Goal: Check status: Check status

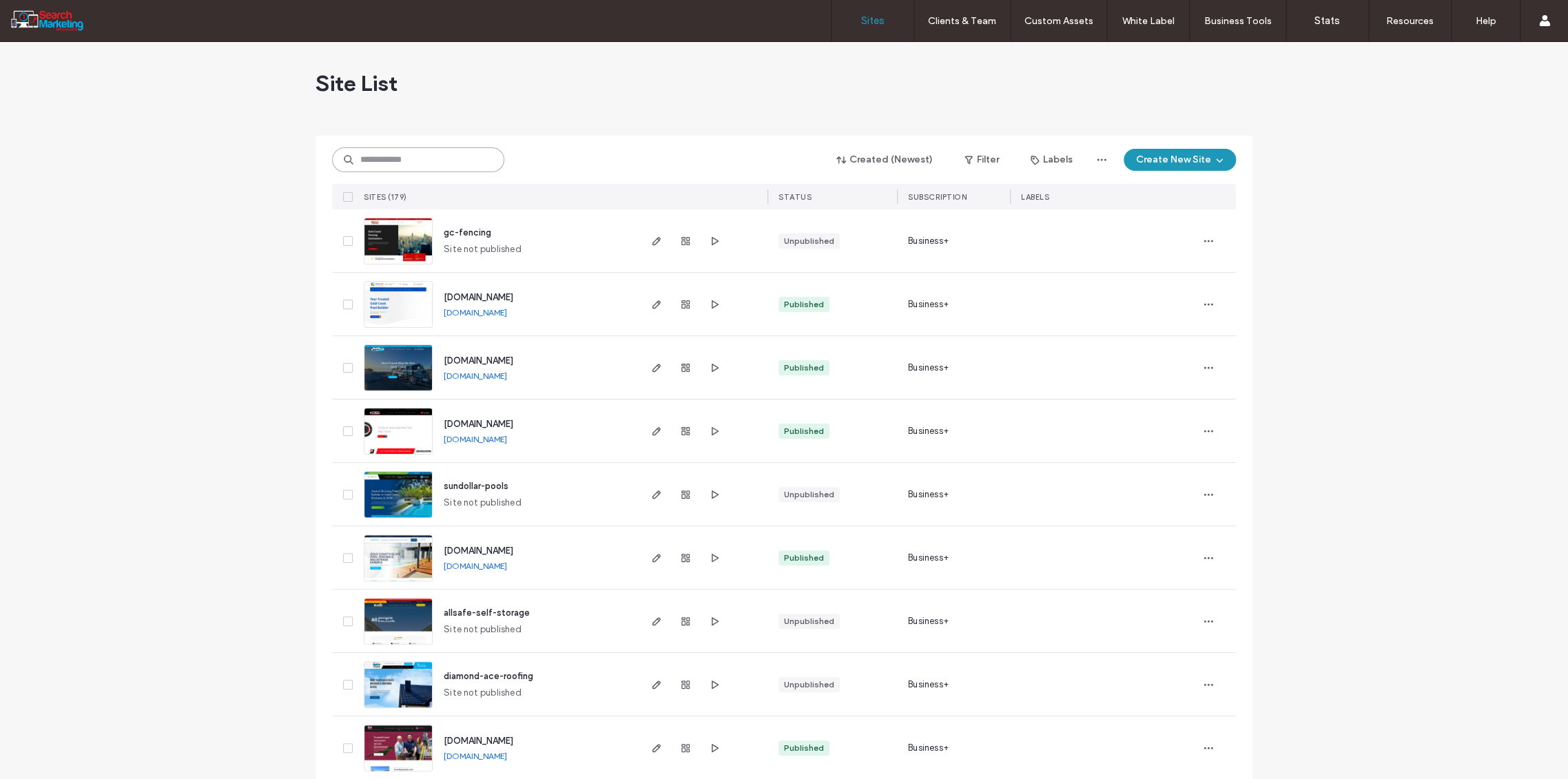
click at [375, 157] on input at bounding box center [418, 160] width 173 height 25
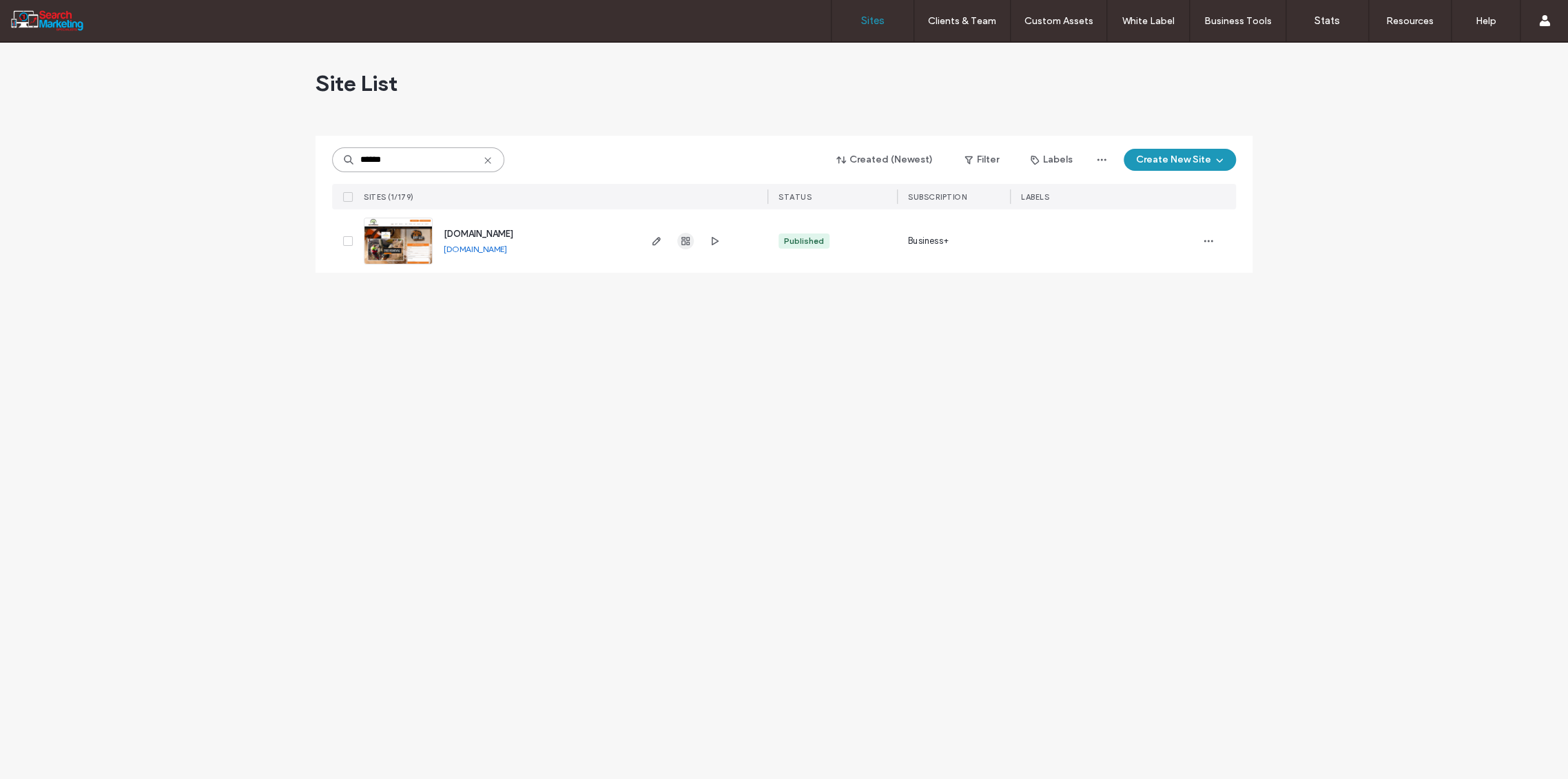
type input "******"
click at [686, 244] on icon "button" at bounding box center [686, 241] width 11 height 11
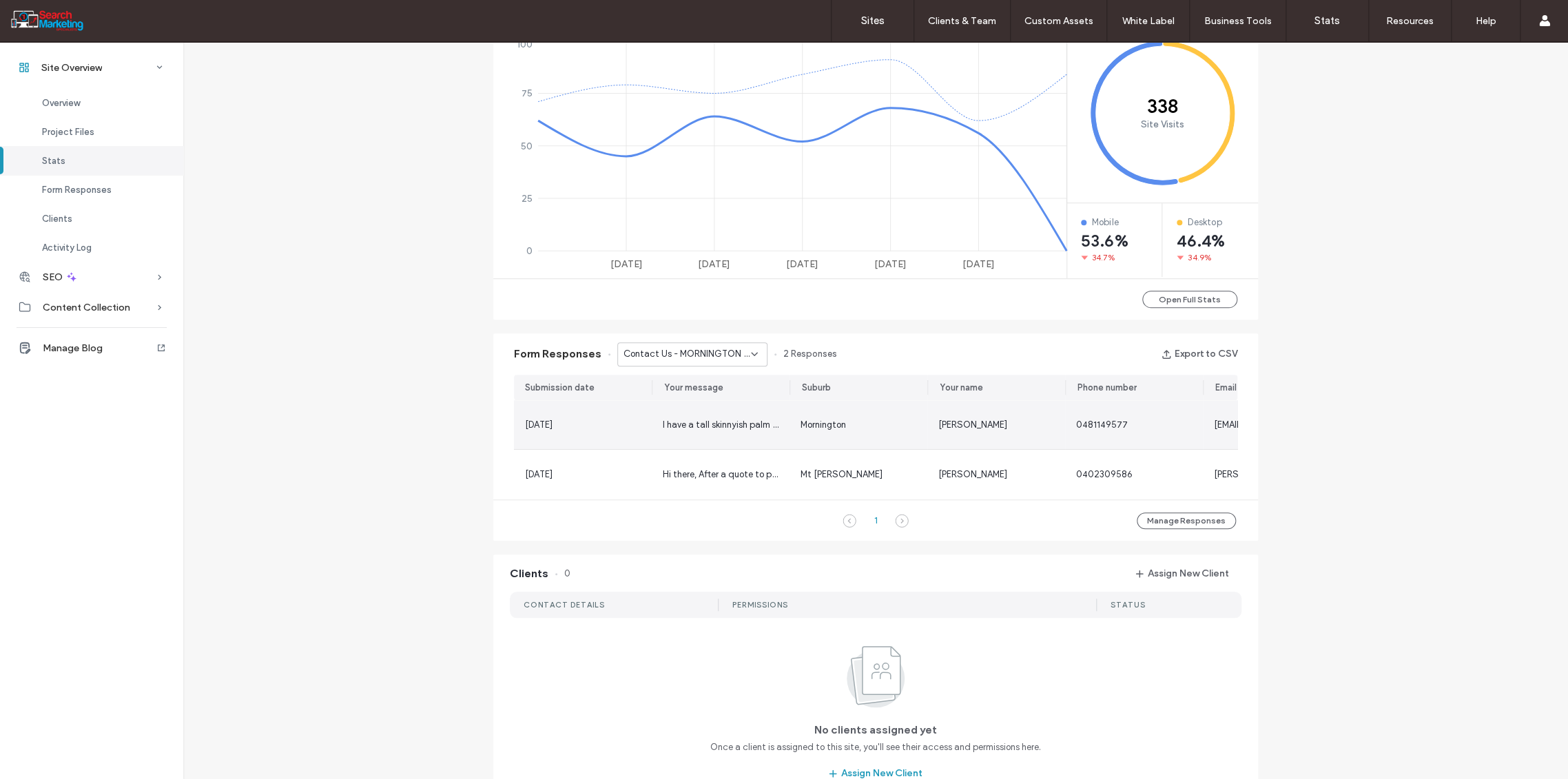
scroll to position [612, 0]
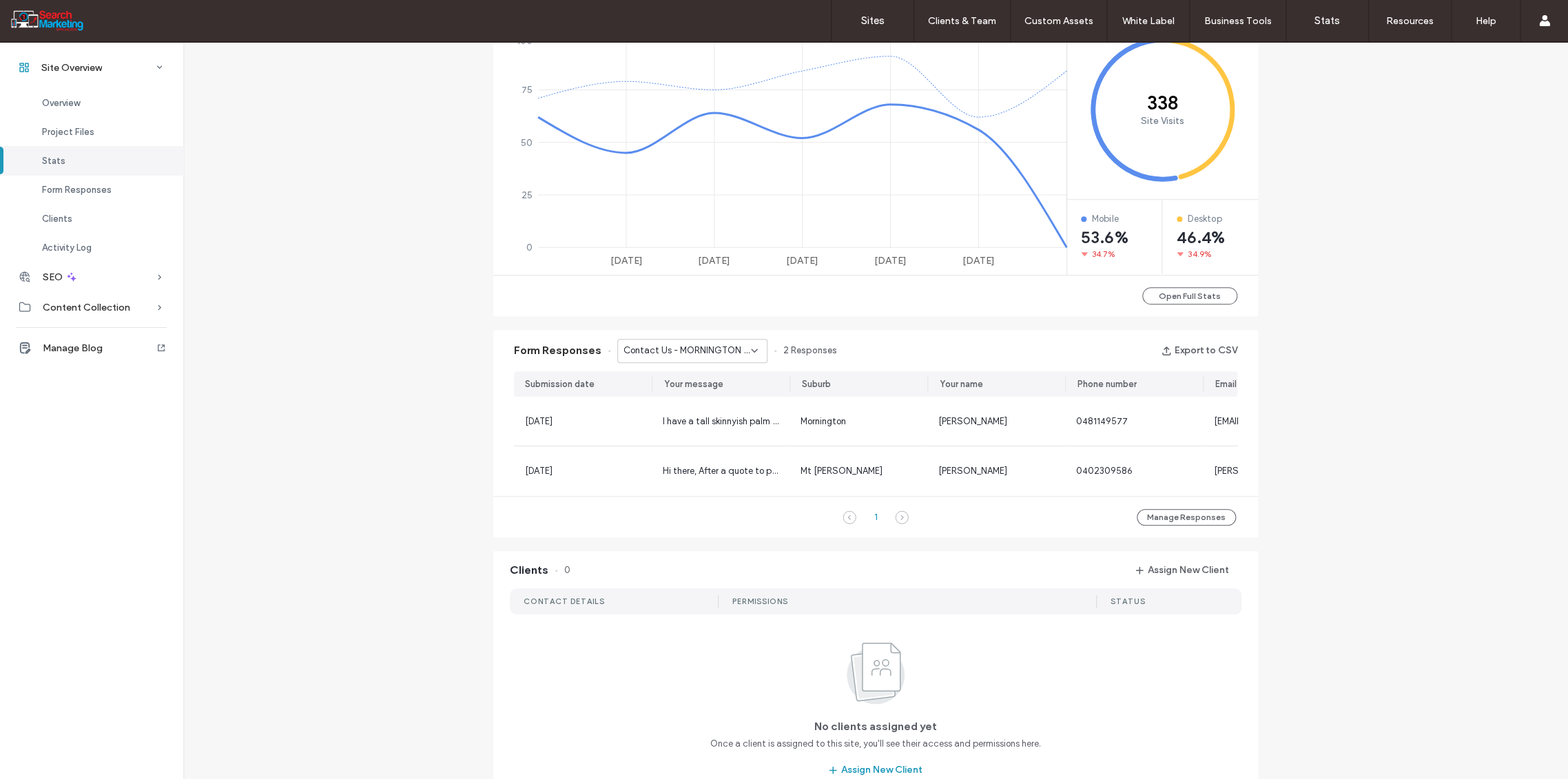
click at [751, 348] on icon at bounding box center [755, 351] width 11 height 11
click at [701, 390] on span "Home Banner Form - CONTACT page" at bounding box center [682, 384] width 132 height 14
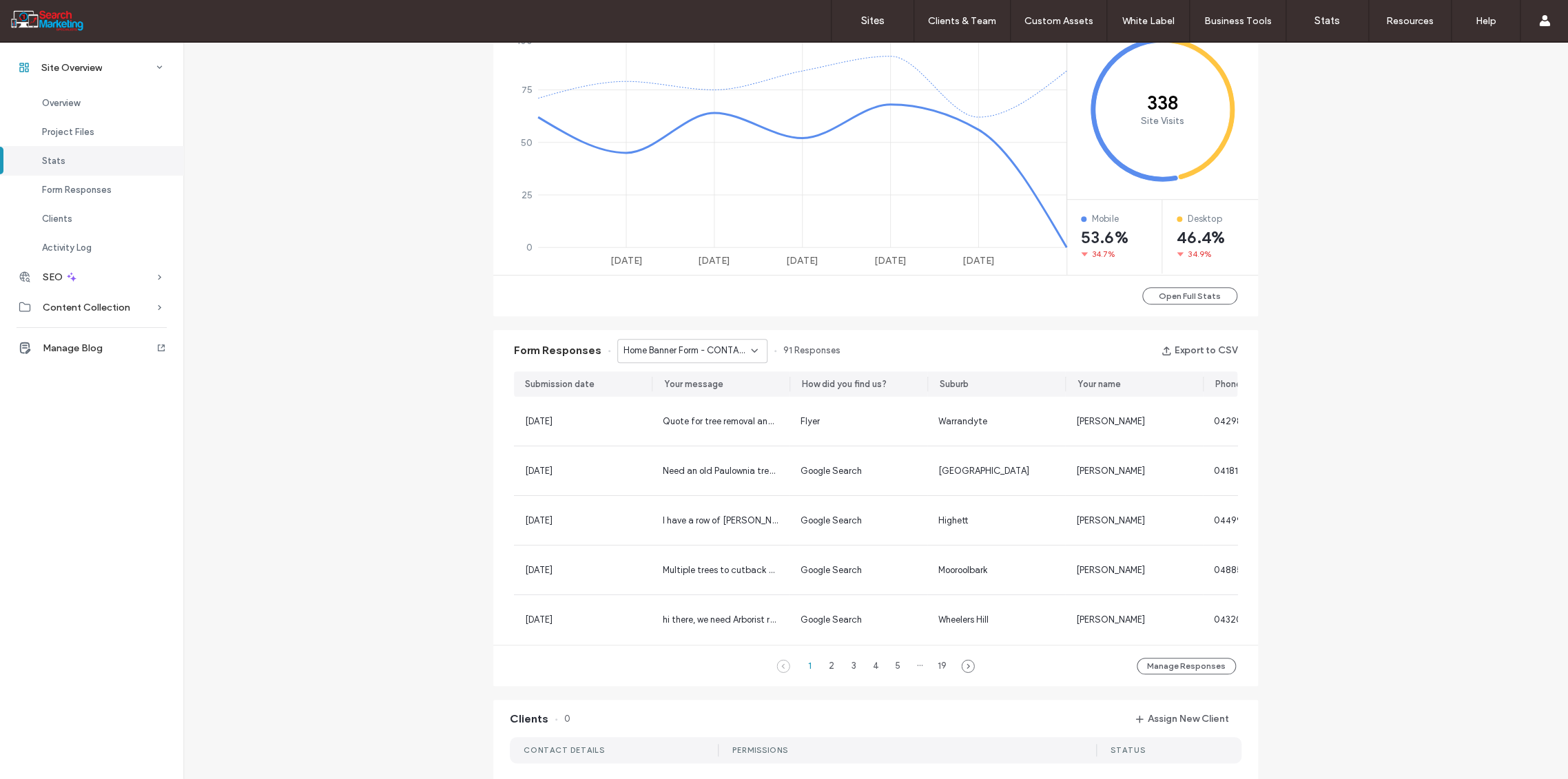
scroll to position [524, 0]
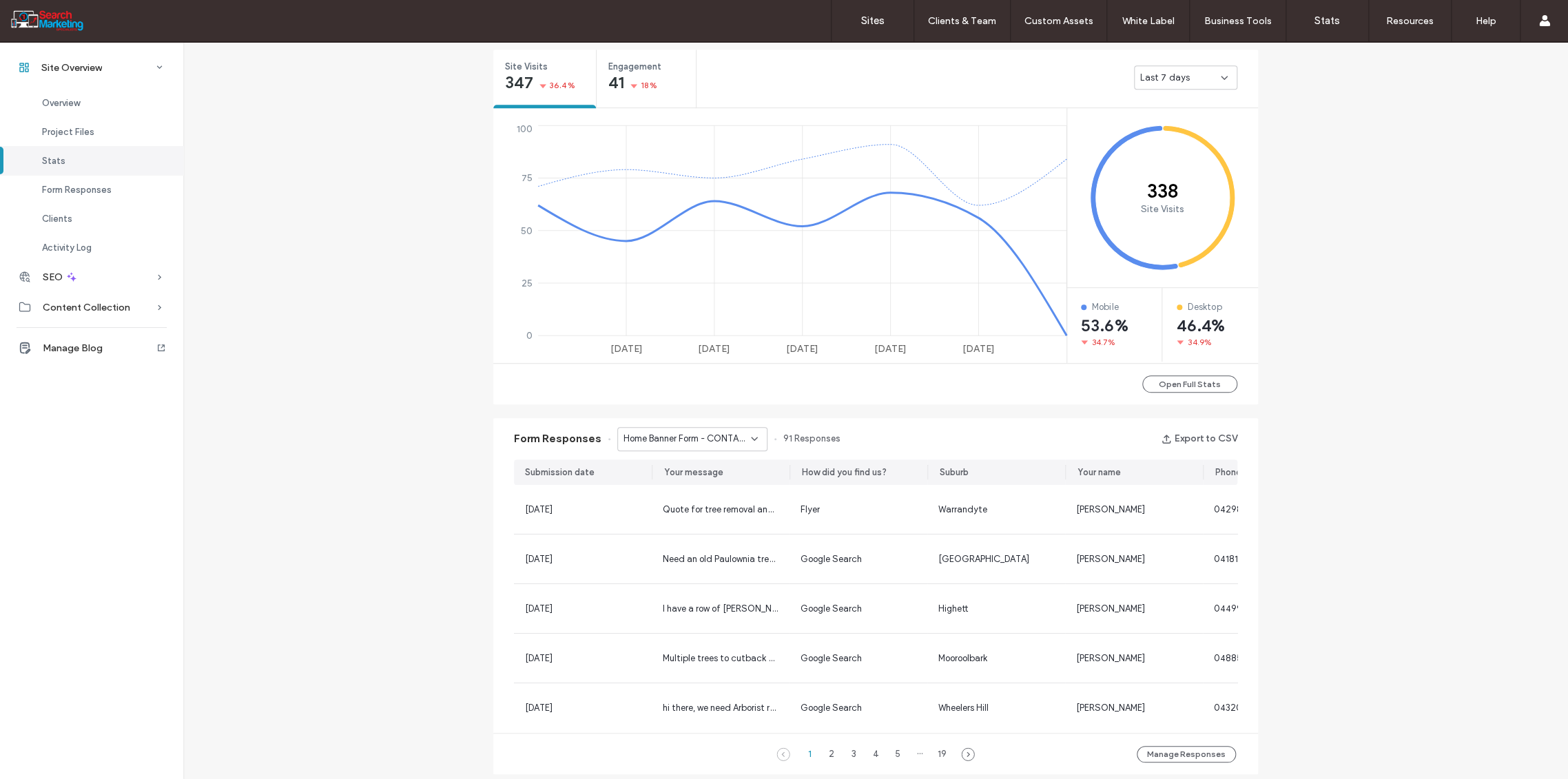
click at [751, 438] on use at bounding box center [754, 438] width 6 height 2
click at [703, 580] on div "Home Banner Form - HOME page" at bounding box center [684, 589] width 149 height 24
drag, startPoint x: 866, startPoint y: 19, endPoint x: 866, endPoint y: 27, distance: 8.0
click at [866, 19] on label "Sites" at bounding box center [873, 20] width 23 height 12
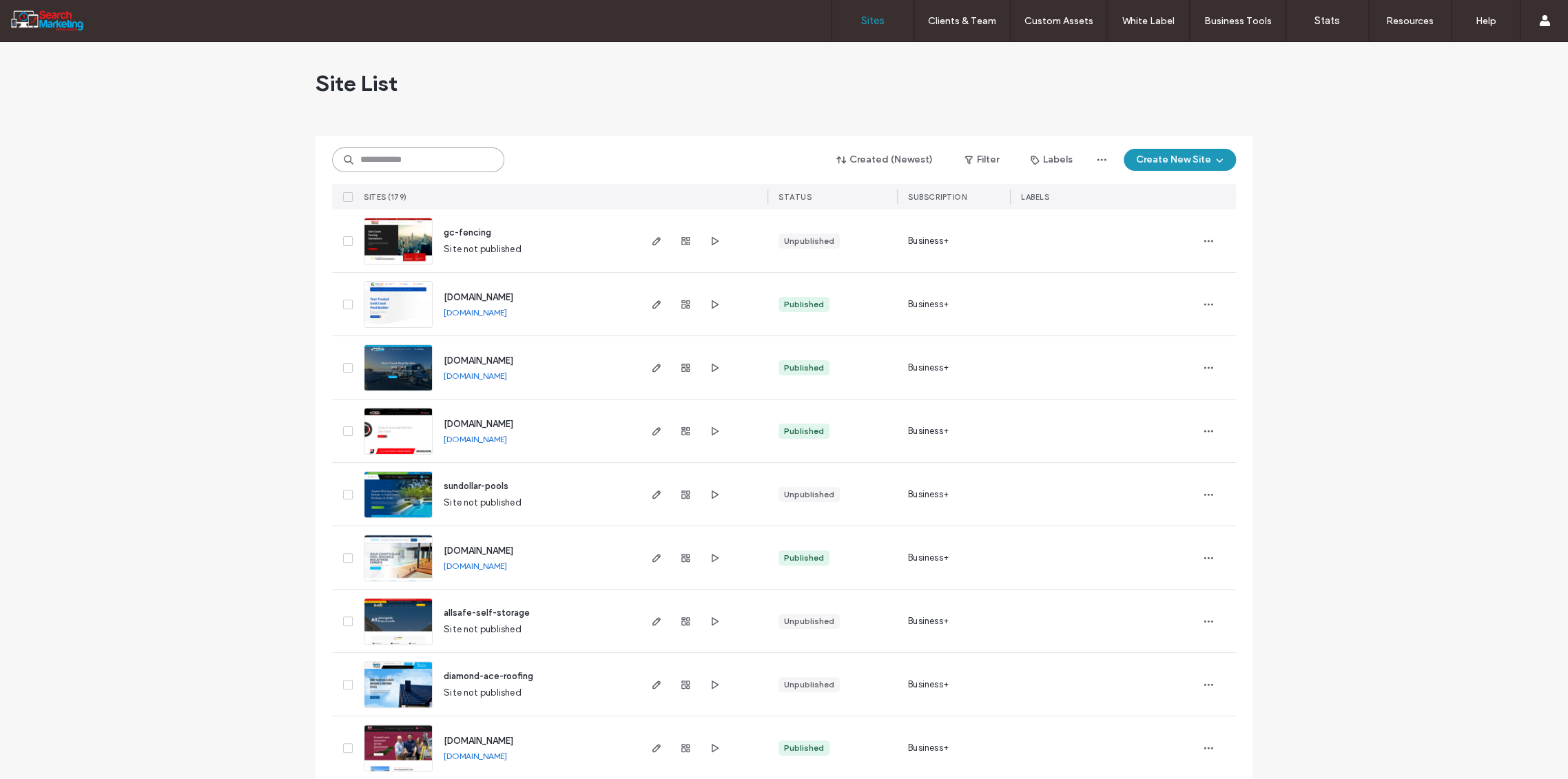
click at [382, 157] on input at bounding box center [418, 160] width 173 height 25
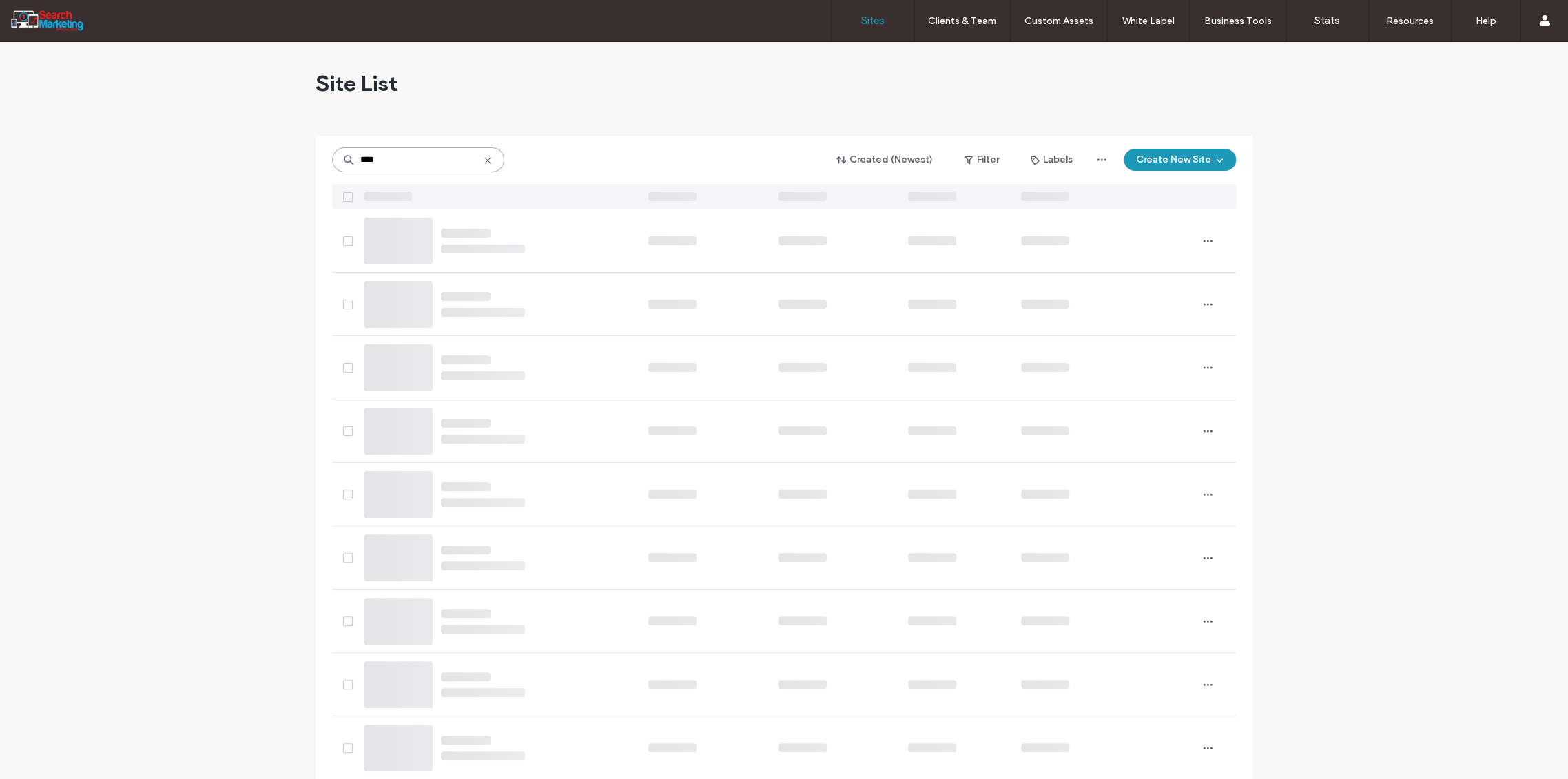
type input "****"
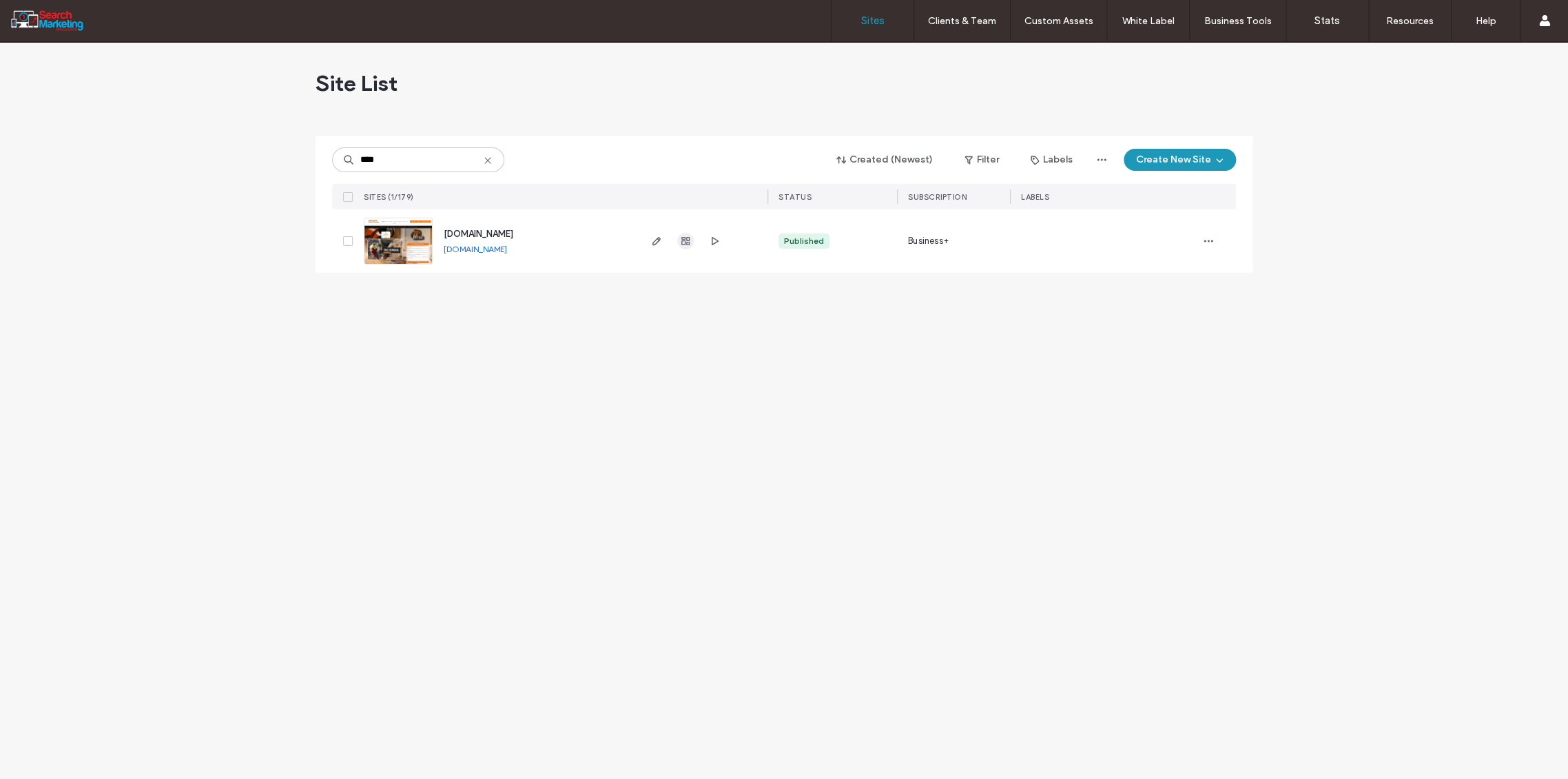
click at [685, 243] on use "button" at bounding box center [686, 241] width 8 height 8
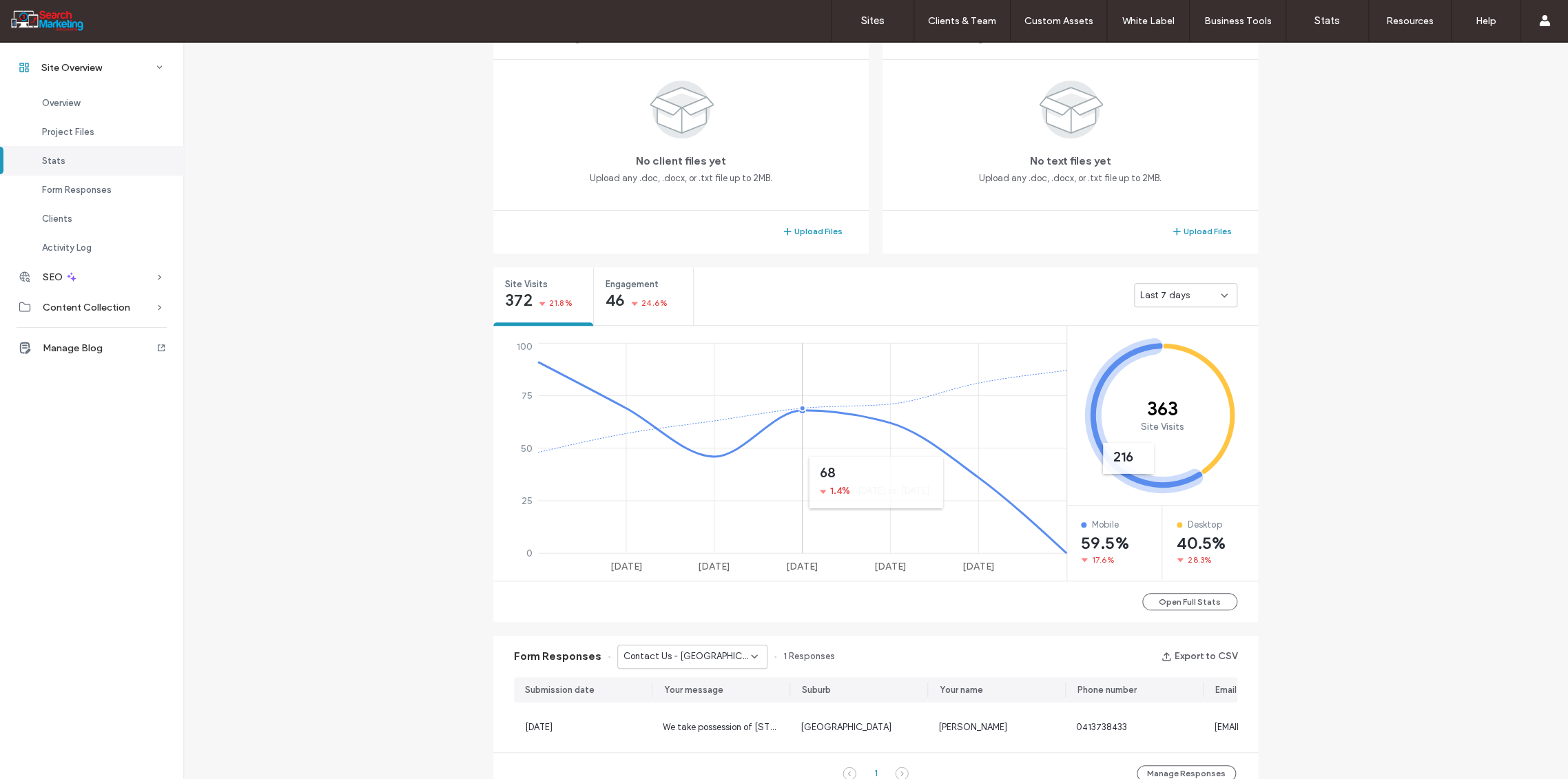
scroll to position [612, 0]
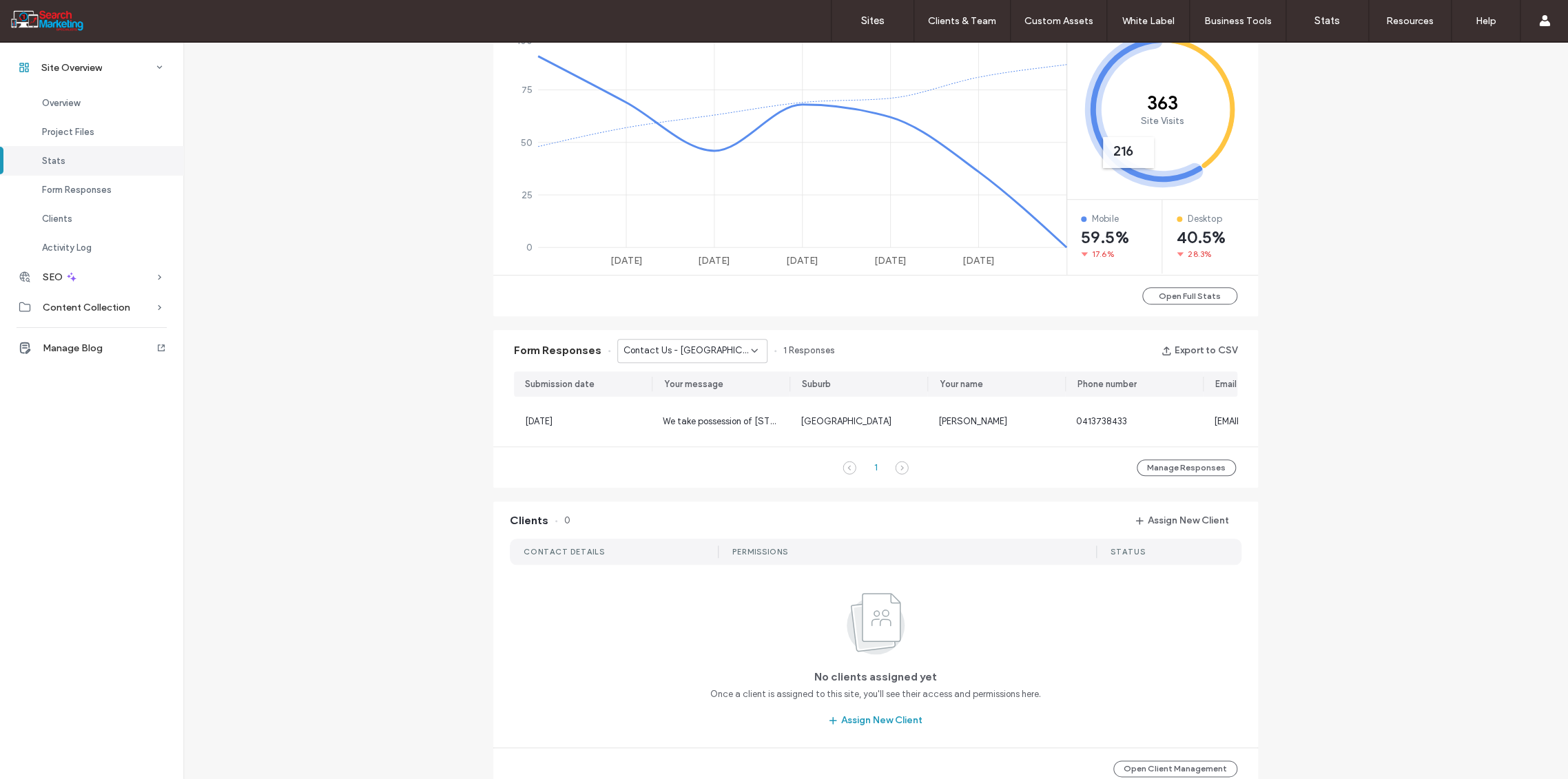
click at [747, 343] on div "Contact Us - [GEOGRAPHIC_DATA] page" at bounding box center [692, 351] width 150 height 24
click at [722, 434] on div "Contact Us - HOME page" at bounding box center [684, 438] width 149 height 24
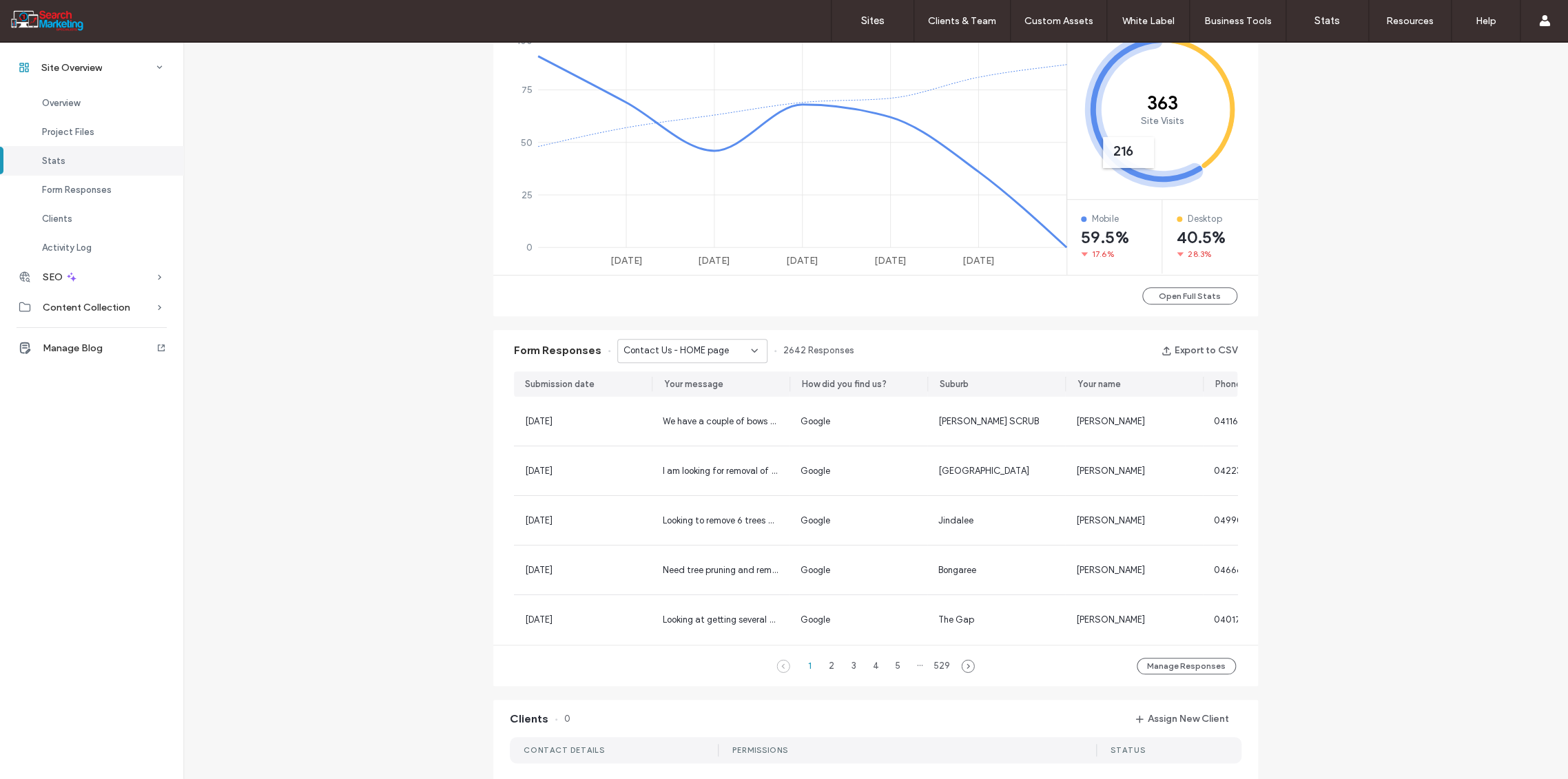
click at [753, 350] on div "Contact Us - HOME page" at bounding box center [692, 351] width 150 height 24
click at [721, 431] on div "Contact Us Form - CONTACT page" at bounding box center [684, 422] width 149 height 24
click at [754, 345] on div "Contact Us Form - CONTACT page" at bounding box center [692, 351] width 150 height 24
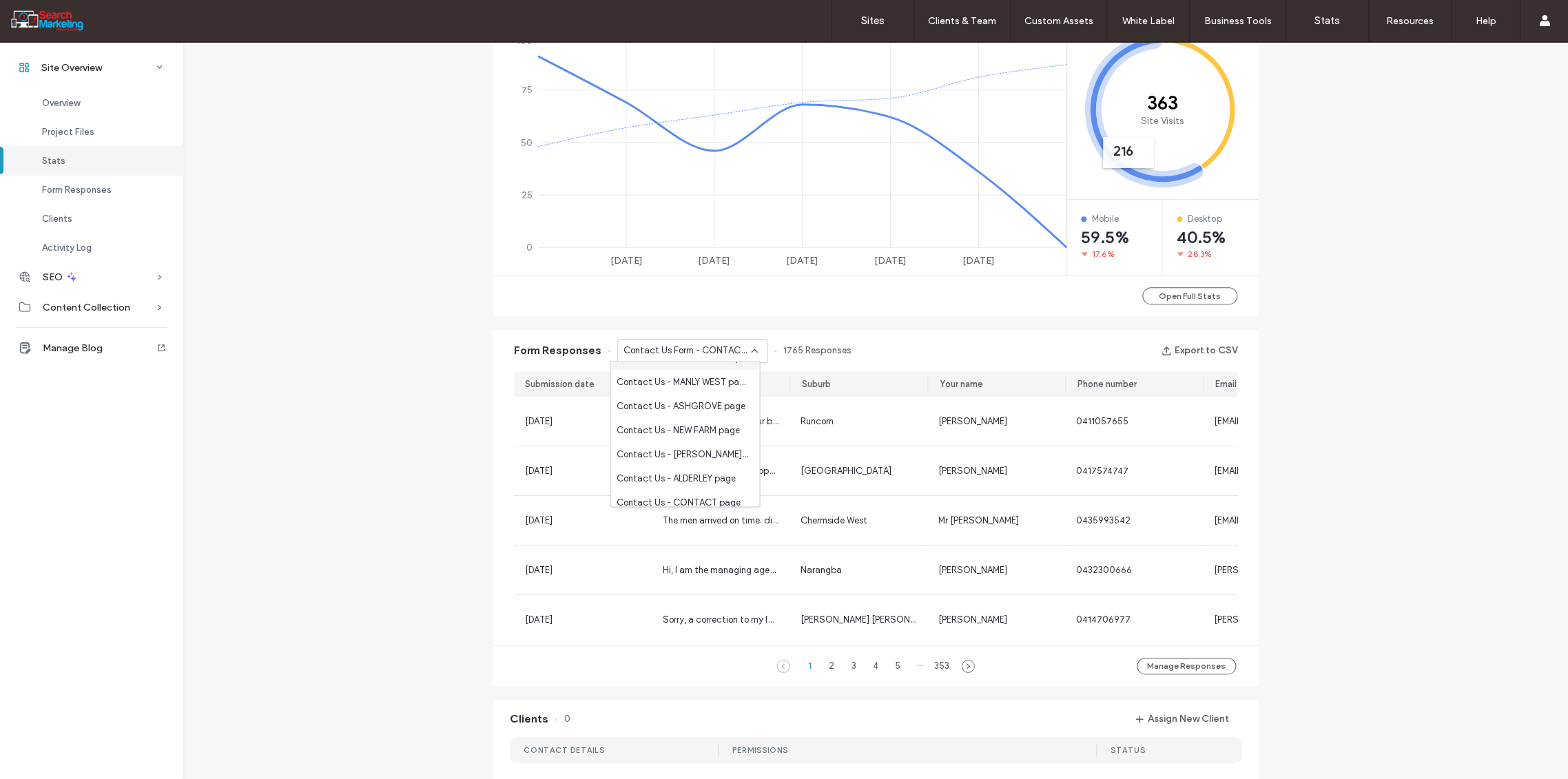
scroll to position [230, 0]
click at [706, 431] on span "Contact Us - CONTACT page" at bounding box center [678, 434] width 124 height 14
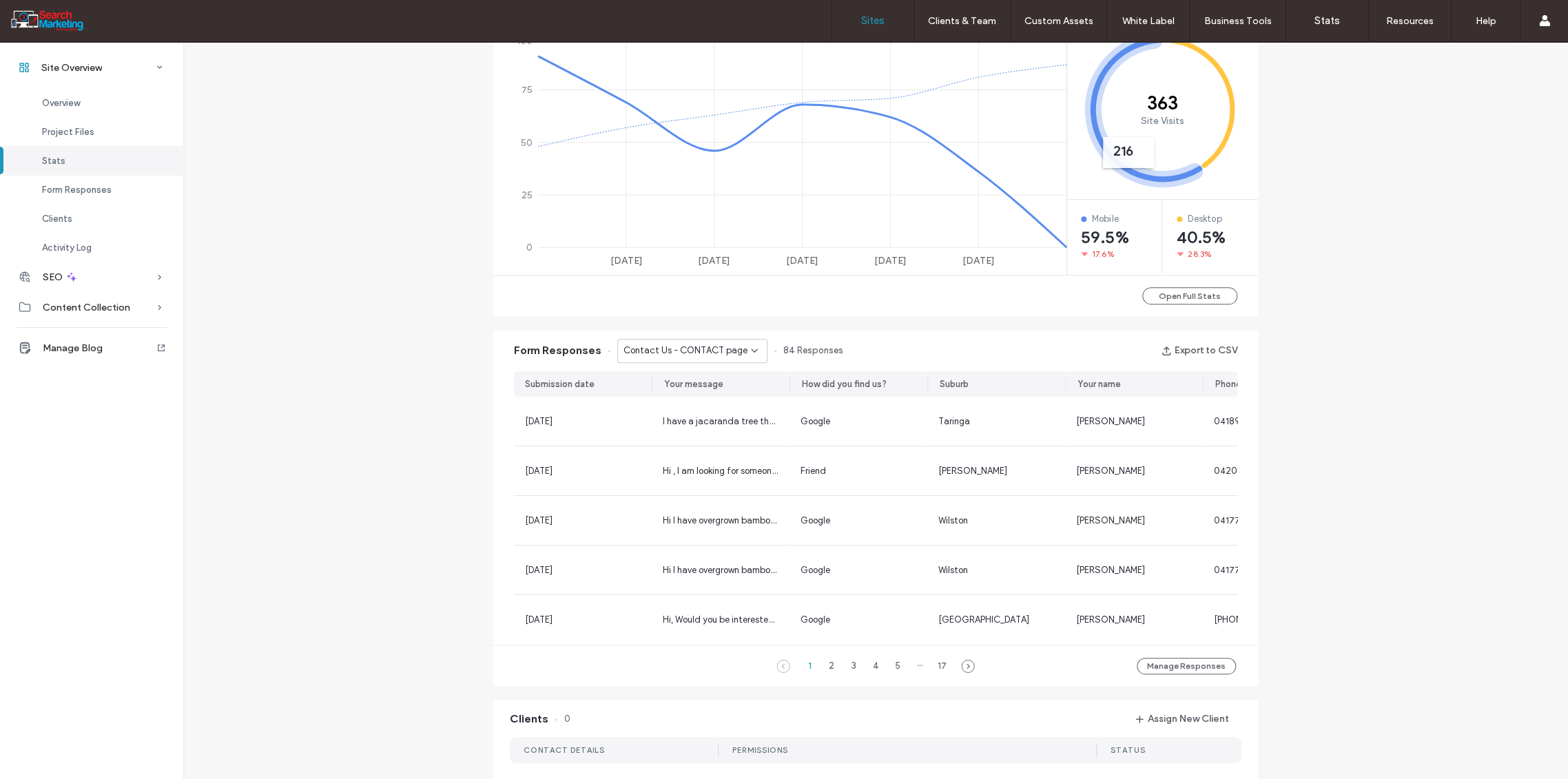
click at [872, 17] on label "Sites" at bounding box center [873, 20] width 23 height 12
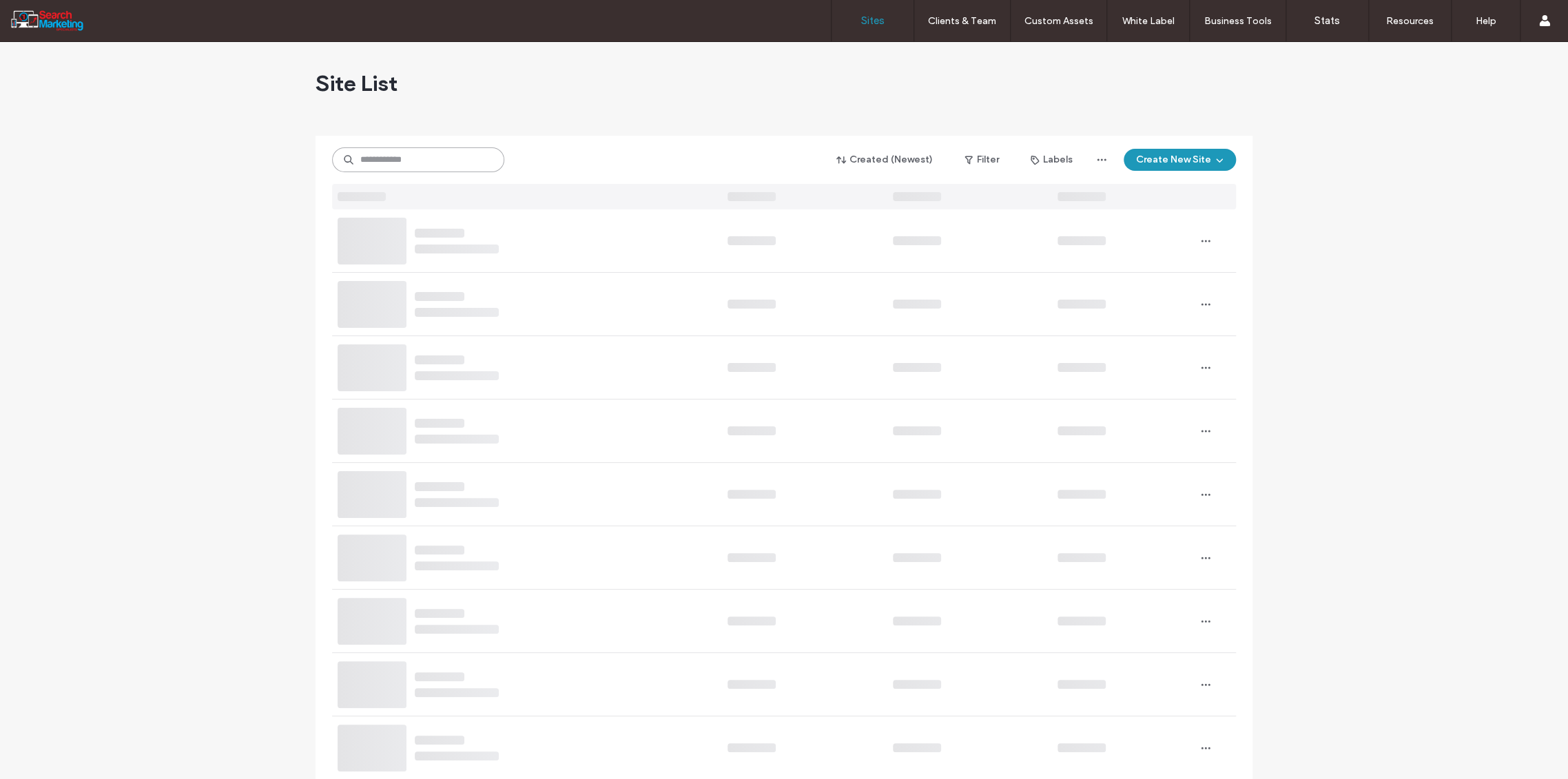
click at [384, 159] on input at bounding box center [418, 160] width 173 height 25
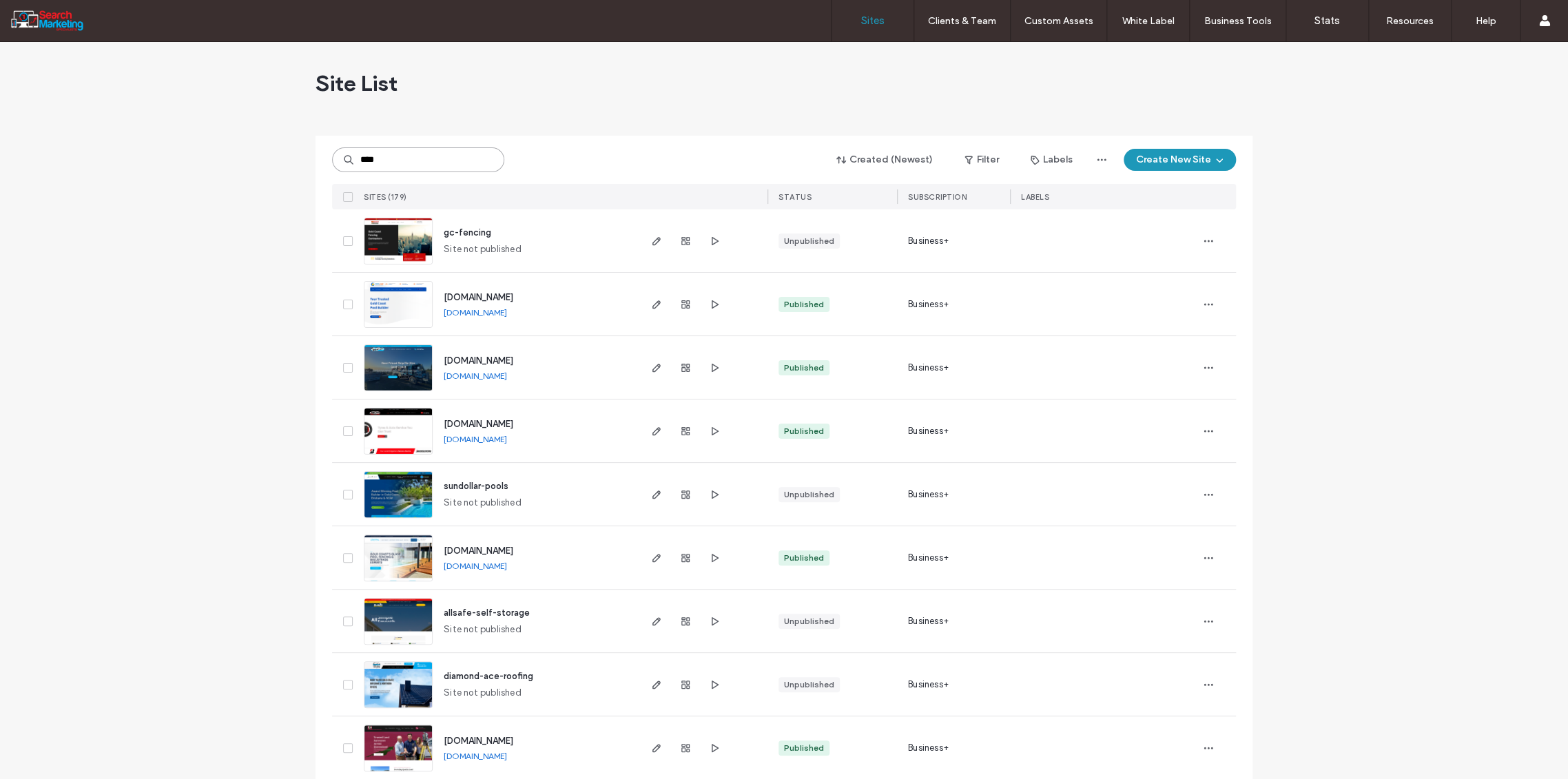
type input "****"
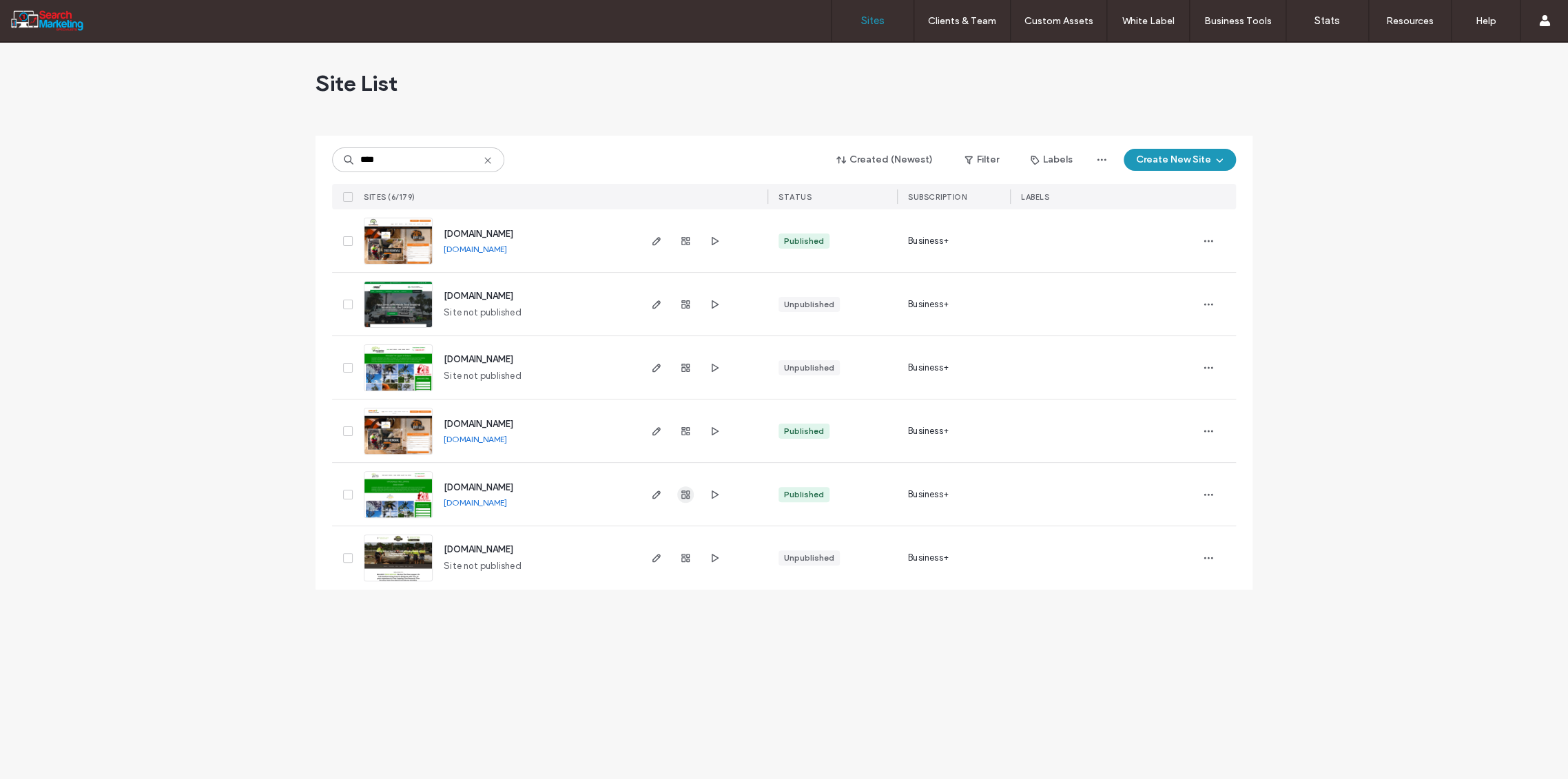
click at [689, 491] on icon "button" at bounding box center [686, 495] width 11 height 11
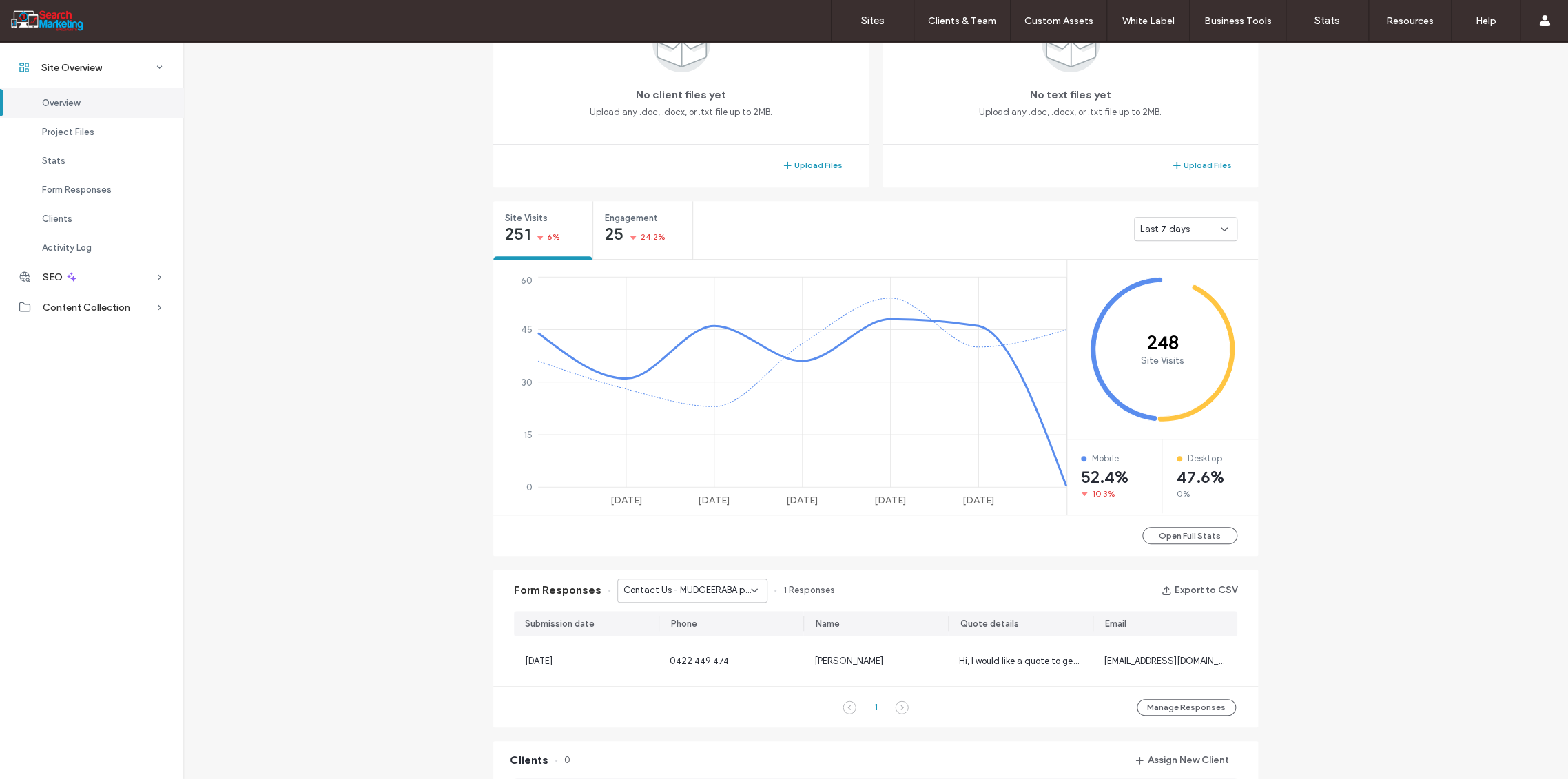
scroll to position [382, 0]
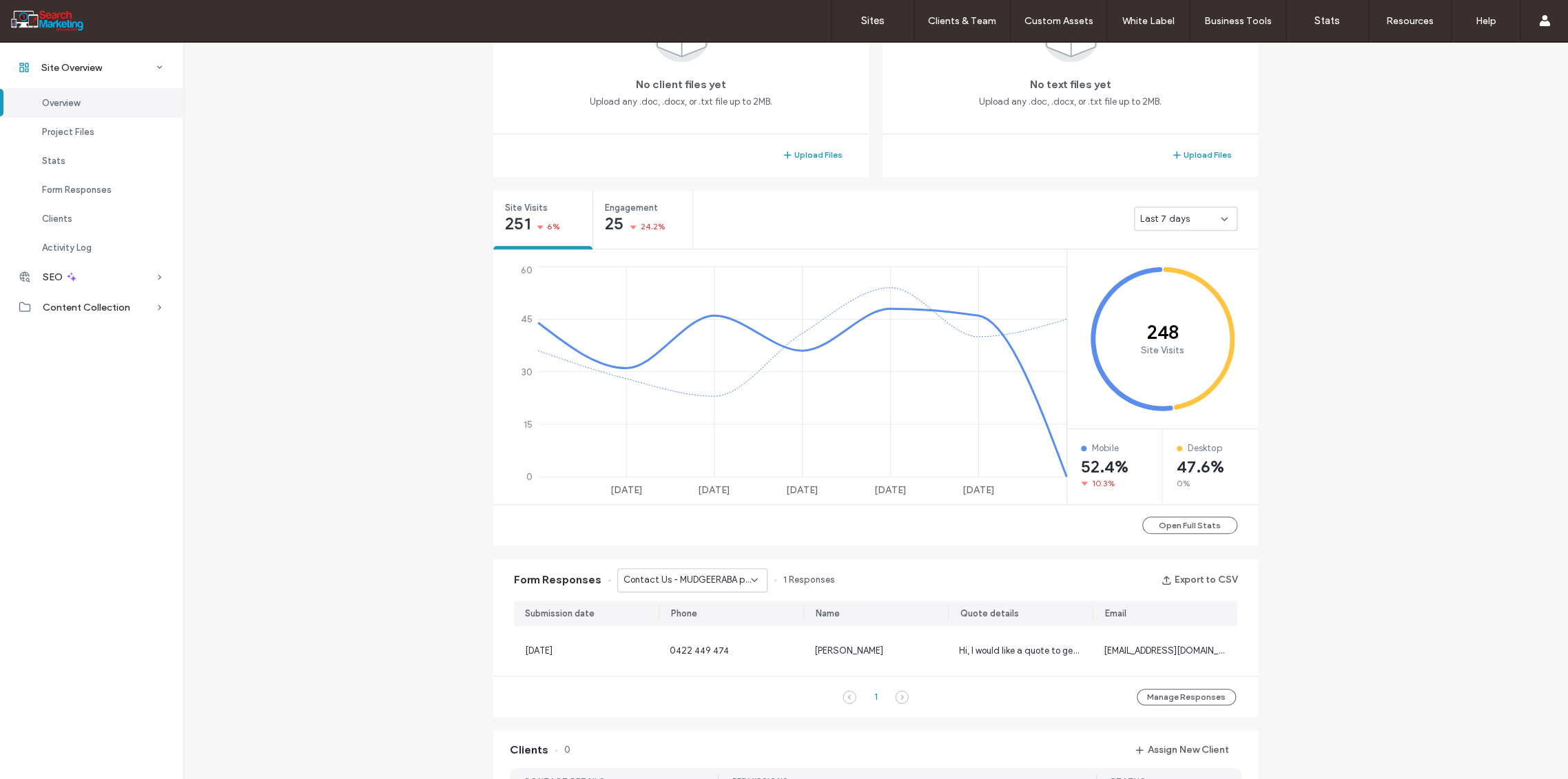
click at [749, 581] on icon at bounding box center [755, 581] width 11 height 11
click at [700, 674] on span "Contact Us - Header/Footer" at bounding box center [674, 675] width 117 height 14
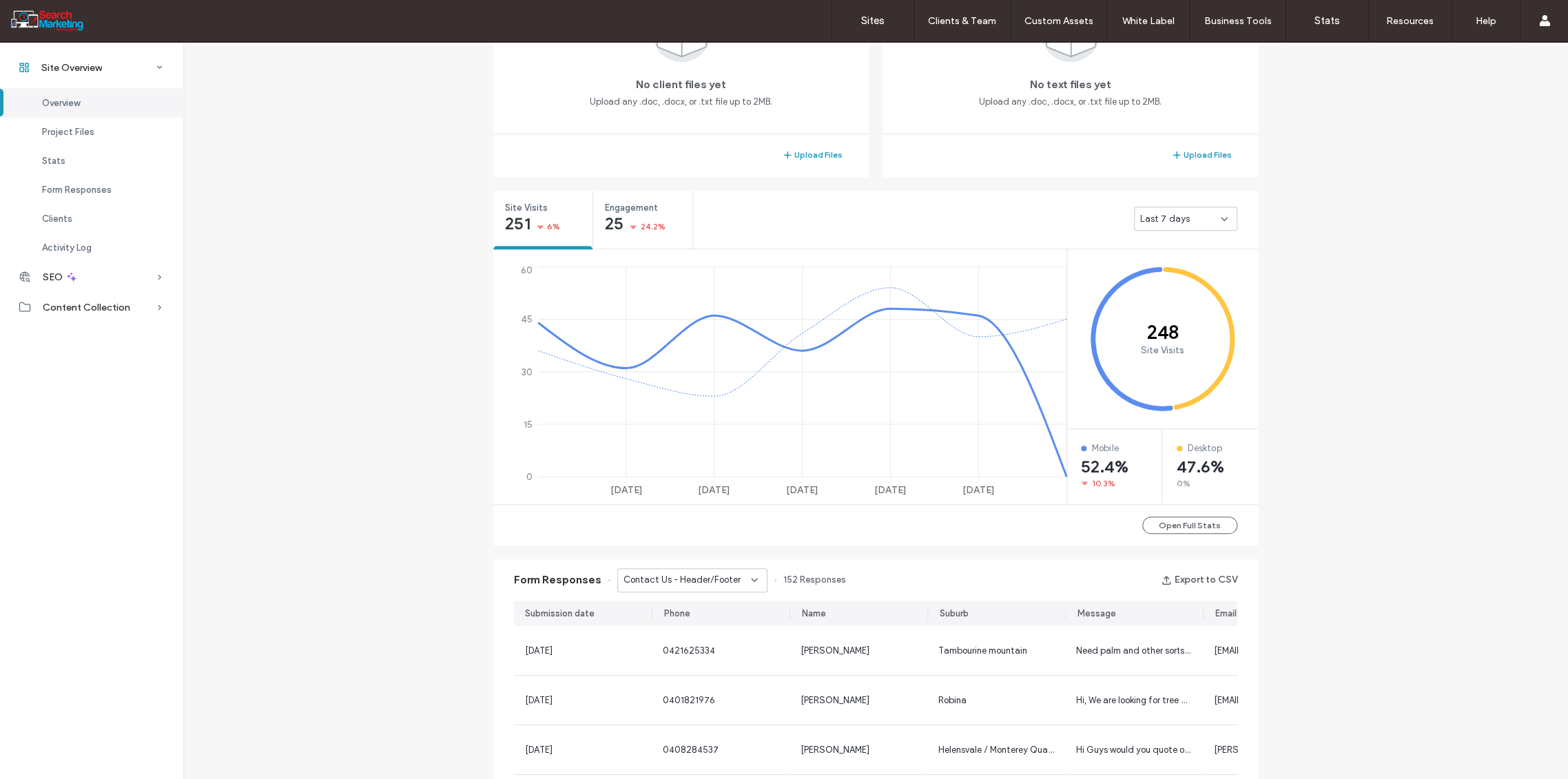
click at [749, 580] on icon at bounding box center [755, 581] width 11 height 11
click at [710, 715] on span "CONTACT FORM - Header/Footer" at bounding box center [682, 712] width 132 height 14
click at [750, 577] on icon at bounding box center [755, 581] width 11 height 11
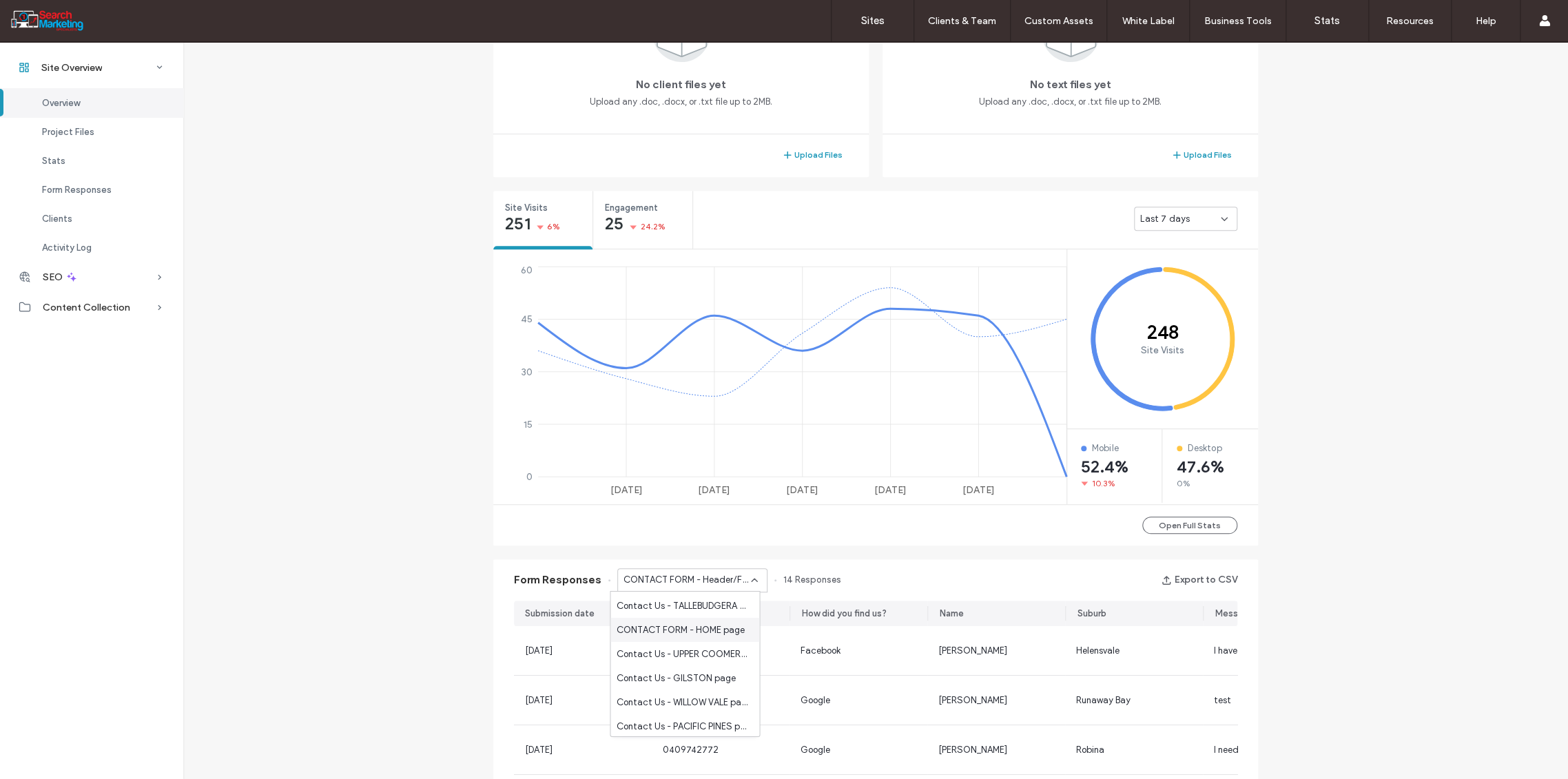
scroll to position [382, 0]
click at [696, 605] on span "CONTACT FORM - HOME page" at bounding box center [680, 606] width 128 height 14
click at [753, 579] on div "CONTACT FORM - HOME page" at bounding box center [692, 581] width 150 height 24
click at [713, 696] on span "Contact Page - Form - CONTACT page" at bounding box center [682, 699] width 132 height 14
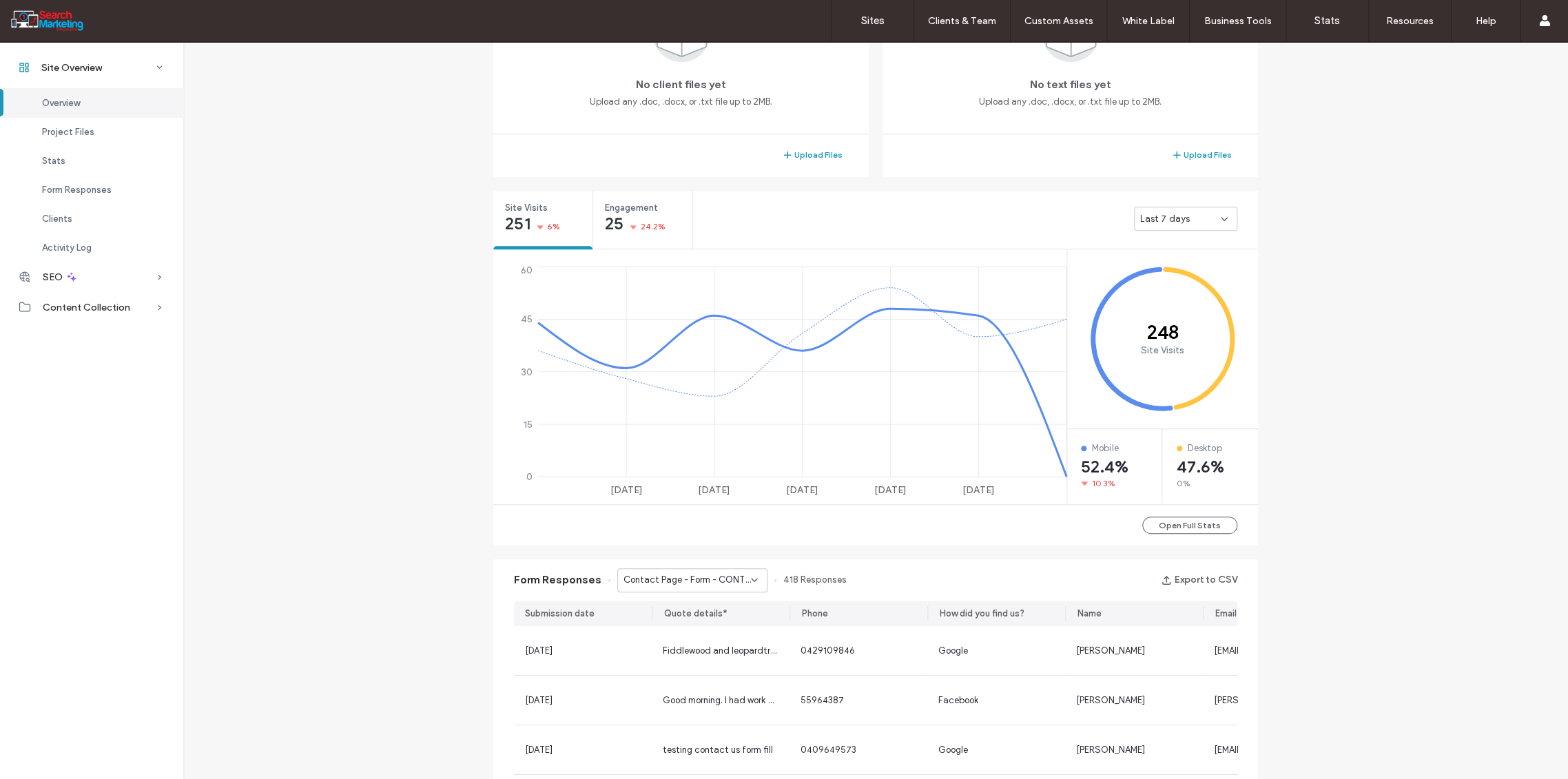
click at [752, 578] on icon at bounding box center [755, 581] width 11 height 11
click at [683, 667] on span "Contact Us - OVERHANGING BRANCHES page" at bounding box center [682, 660] width 132 height 14
click at [749, 581] on icon at bounding box center [755, 581] width 11 height 11
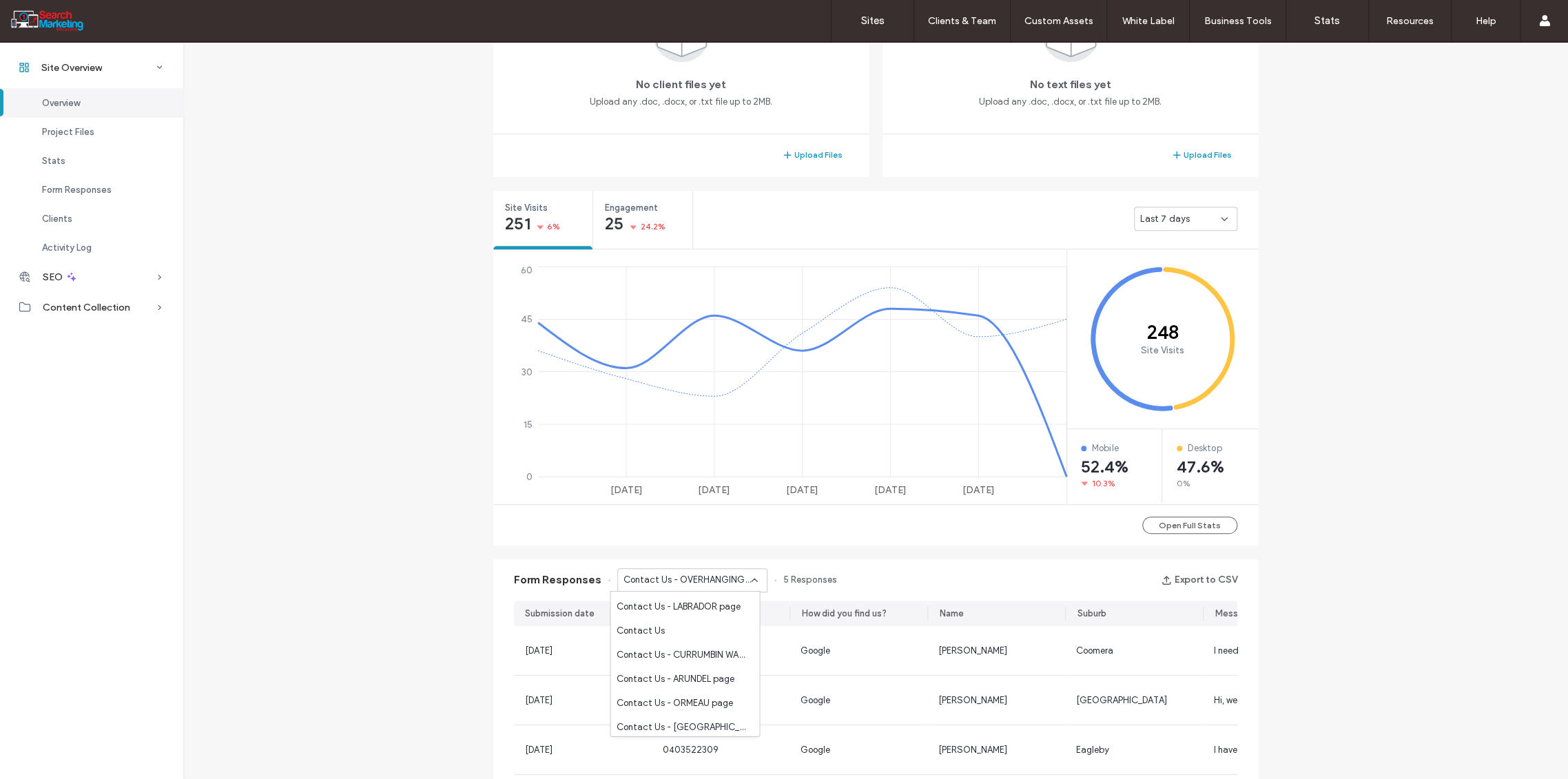
scroll to position [772, 0]
